Goal: Information Seeking & Learning: Learn about a topic

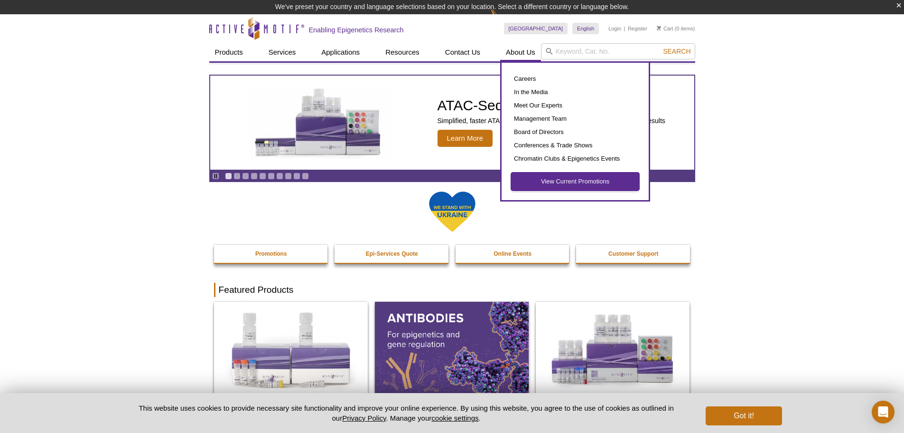
click at [560, 179] on link "View Current Promotions" at bounding box center [575, 181] width 128 height 18
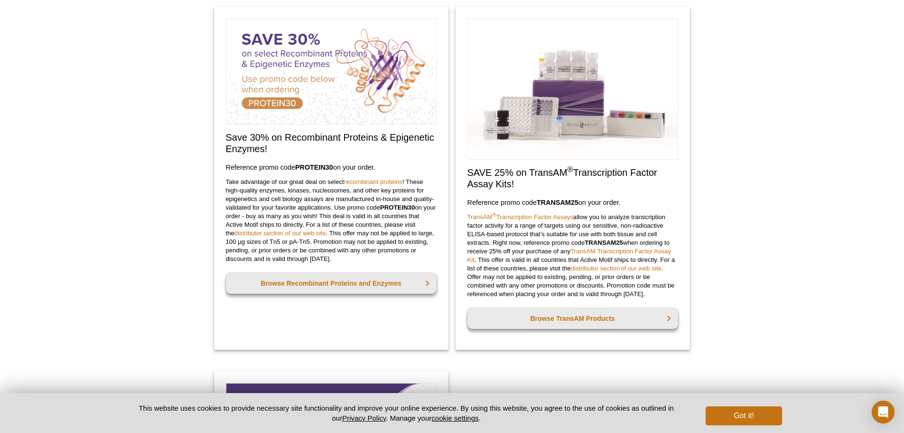
scroll to position [522, 0]
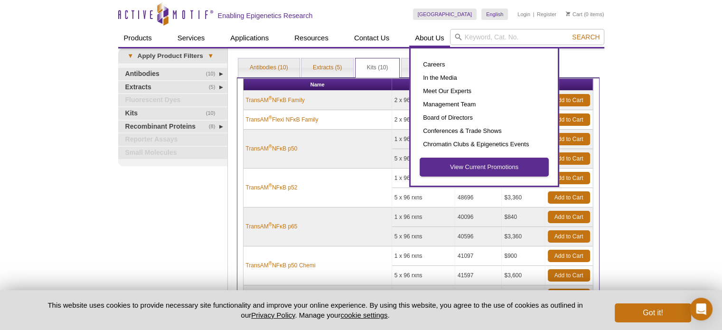
click at [461, 166] on link "View Current Promotions" at bounding box center [484, 167] width 128 height 18
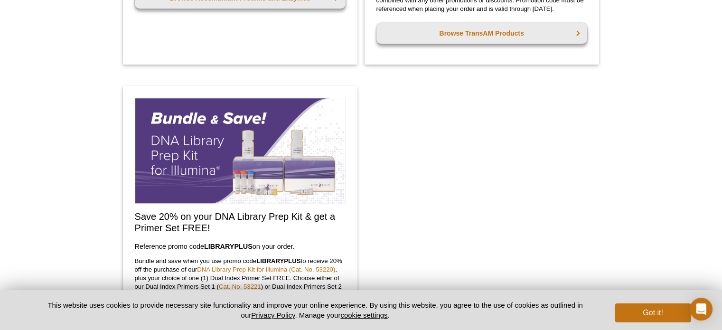
scroll to position [760, 0]
